Goal: Transaction & Acquisition: Download file/media

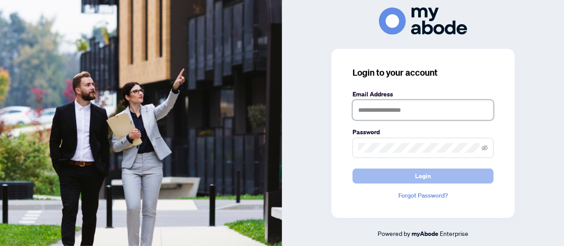
type input "**********"
click at [424, 174] on span "Login" at bounding box center [423, 176] width 16 height 14
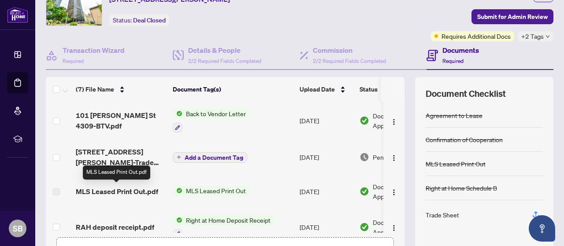
scroll to position [44, 0]
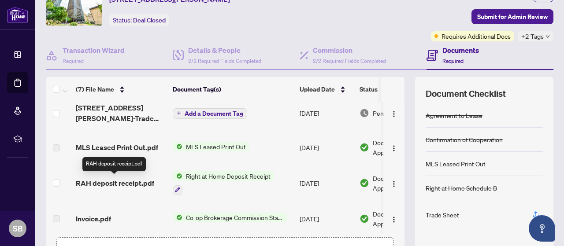
click at [147, 186] on span "RAH deposit receipt.pdf" at bounding box center [115, 183] width 78 height 11
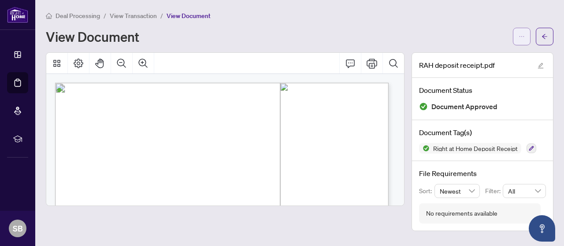
click at [527, 39] on button "button" at bounding box center [522, 37] width 18 height 18
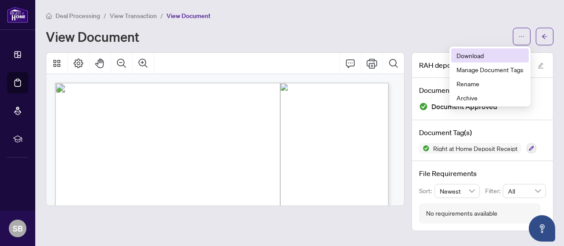
click at [501, 51] on span "Download" at bounding box center [490, 56] width 67 height 10
